Goal: Task Accomplishment & Management: Use online tool/utility

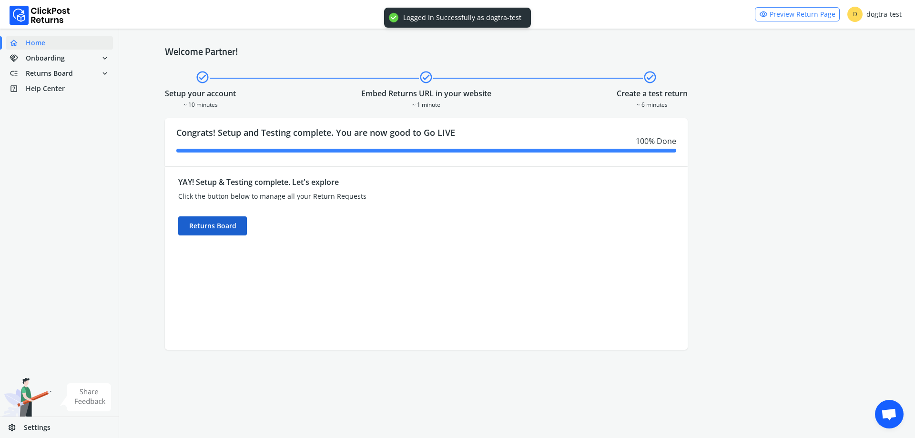
click at [222, 223] on div "Returns Board" at bounding box center [212, 225] width 69 height 19
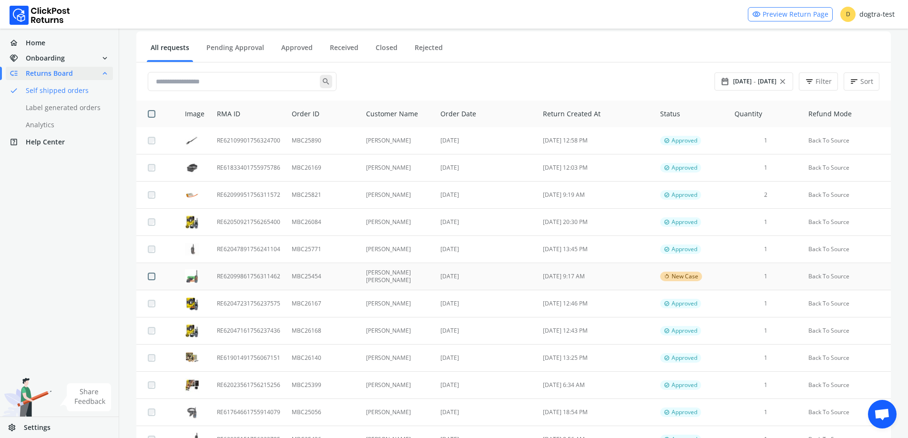
scroll to position [95, 0]
